Goal: Navigation & Orientation: Find specific page/section

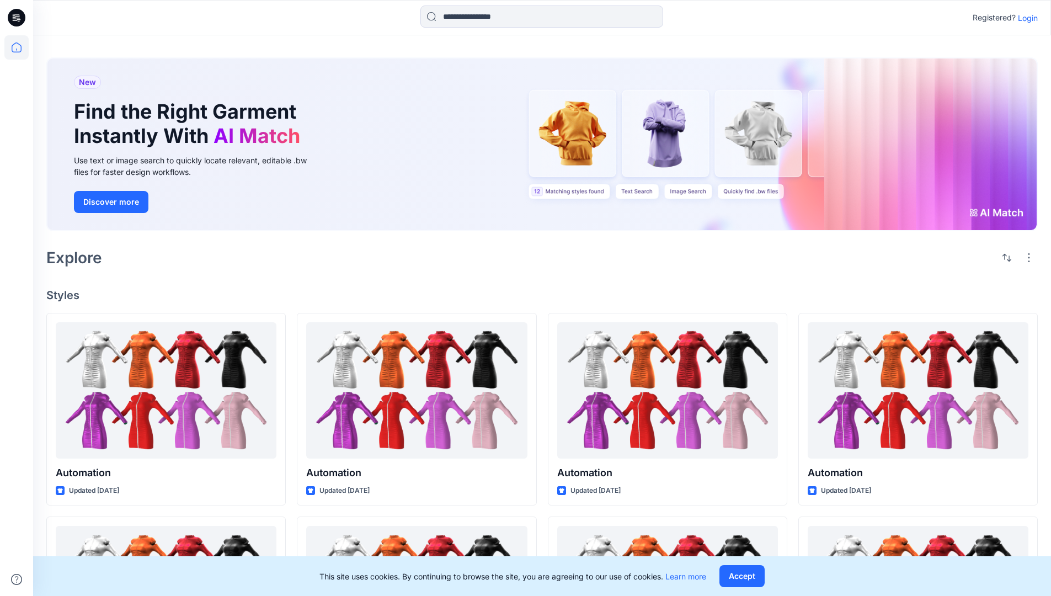
click at [1025, 18] on p "Login" at bounding box center [1028, 18] width 20 height 12
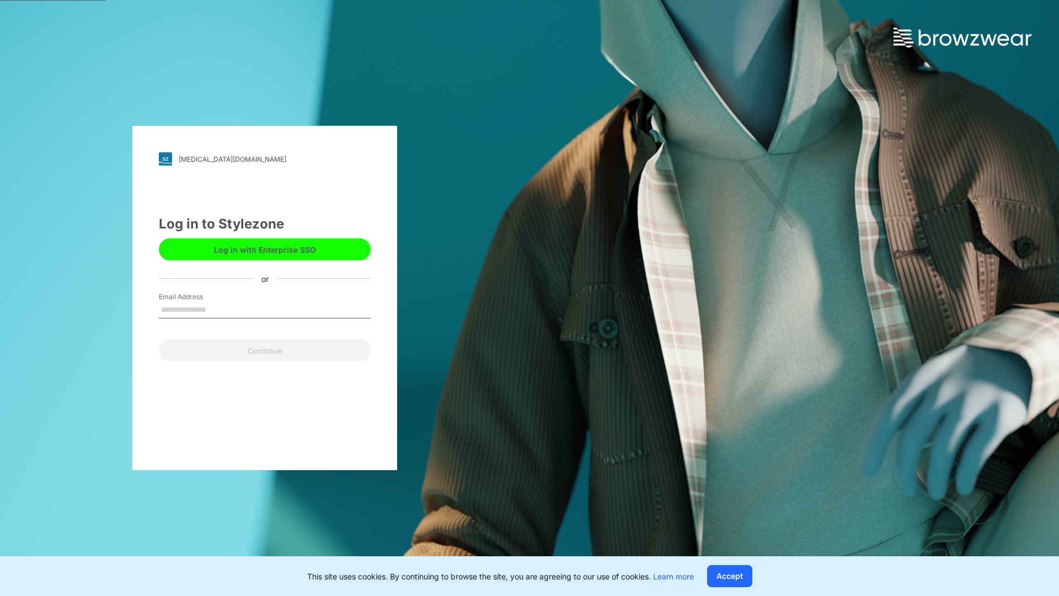
click at [218, 309] on input "Email Address" at bounding box center [265, 310] width 212 height 17
type input "**********"
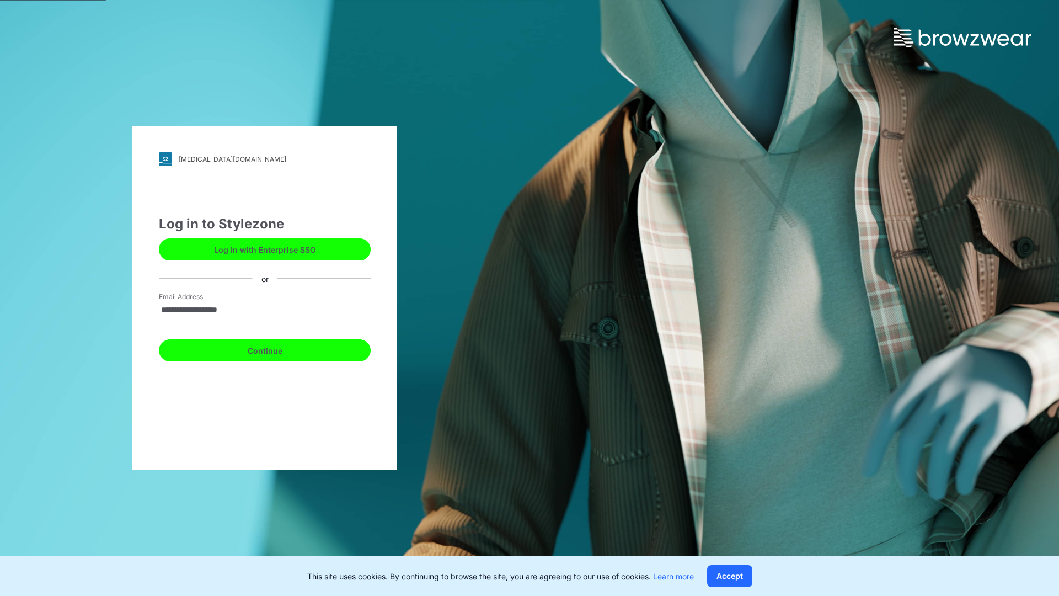
click at [277, 349] on button "Continue" at bounding box center [265, 350] width 212 height 22
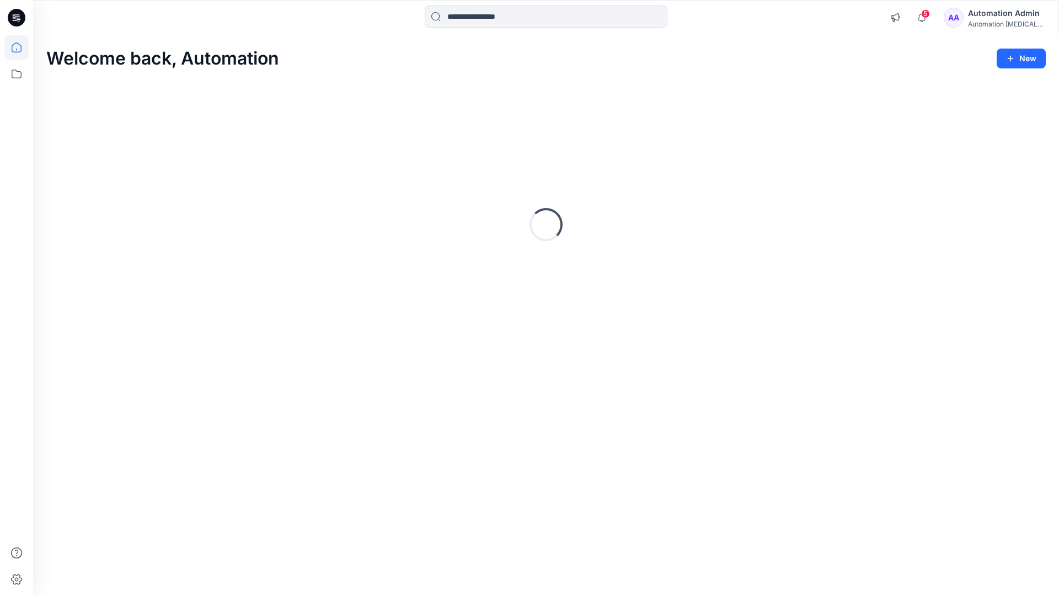
click at [21, 47] on icon at bounding box center [17, 47] width 10 height 10
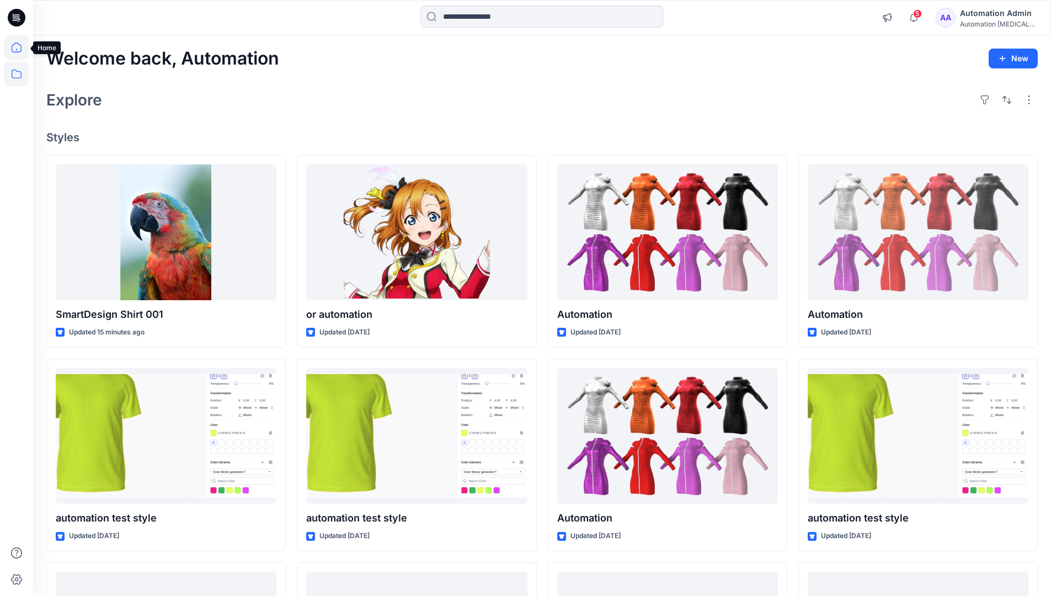
click at [19, 72] on icon at bounding box center [16, 74] width 24 height 24
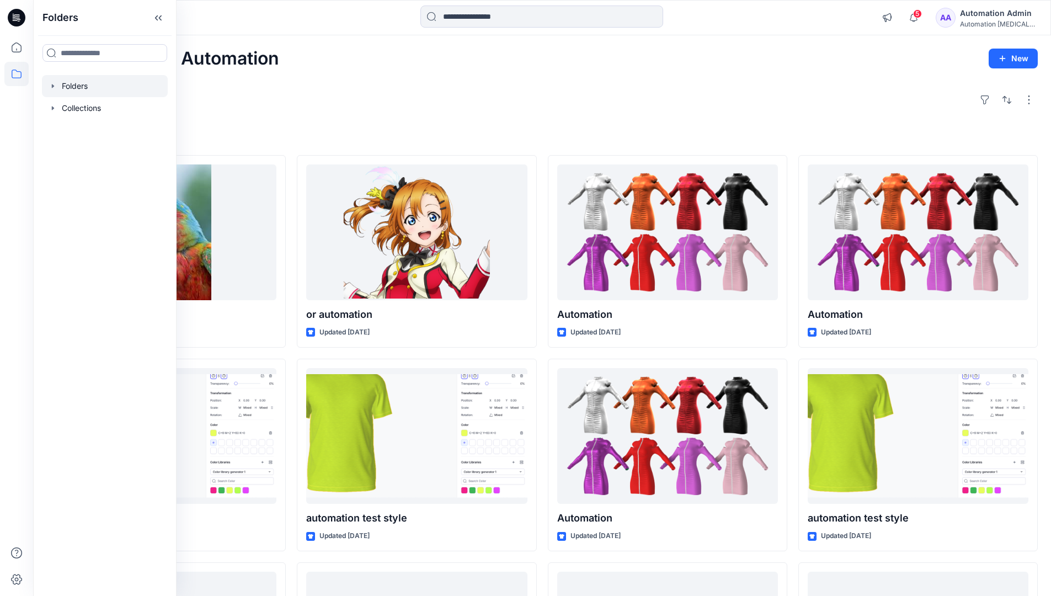
click at [81, 90] on div at bounding box center [105, 86] width 126 height 22
